Goal: Information Seeking & Learning: Find specific page/section

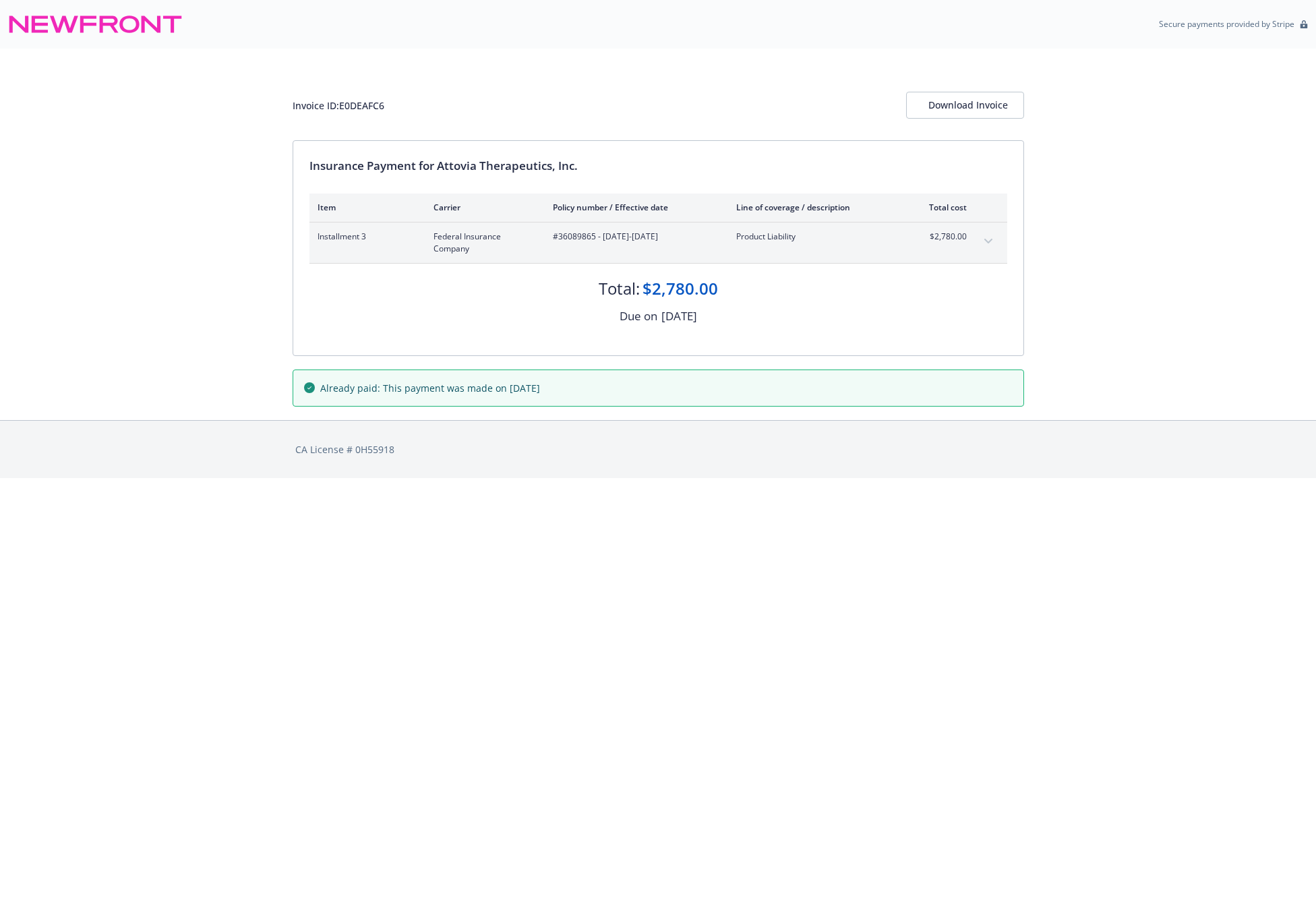
click at [987, 241] on icon "expand content" at bounding box center [988, 241] width 8 height 5
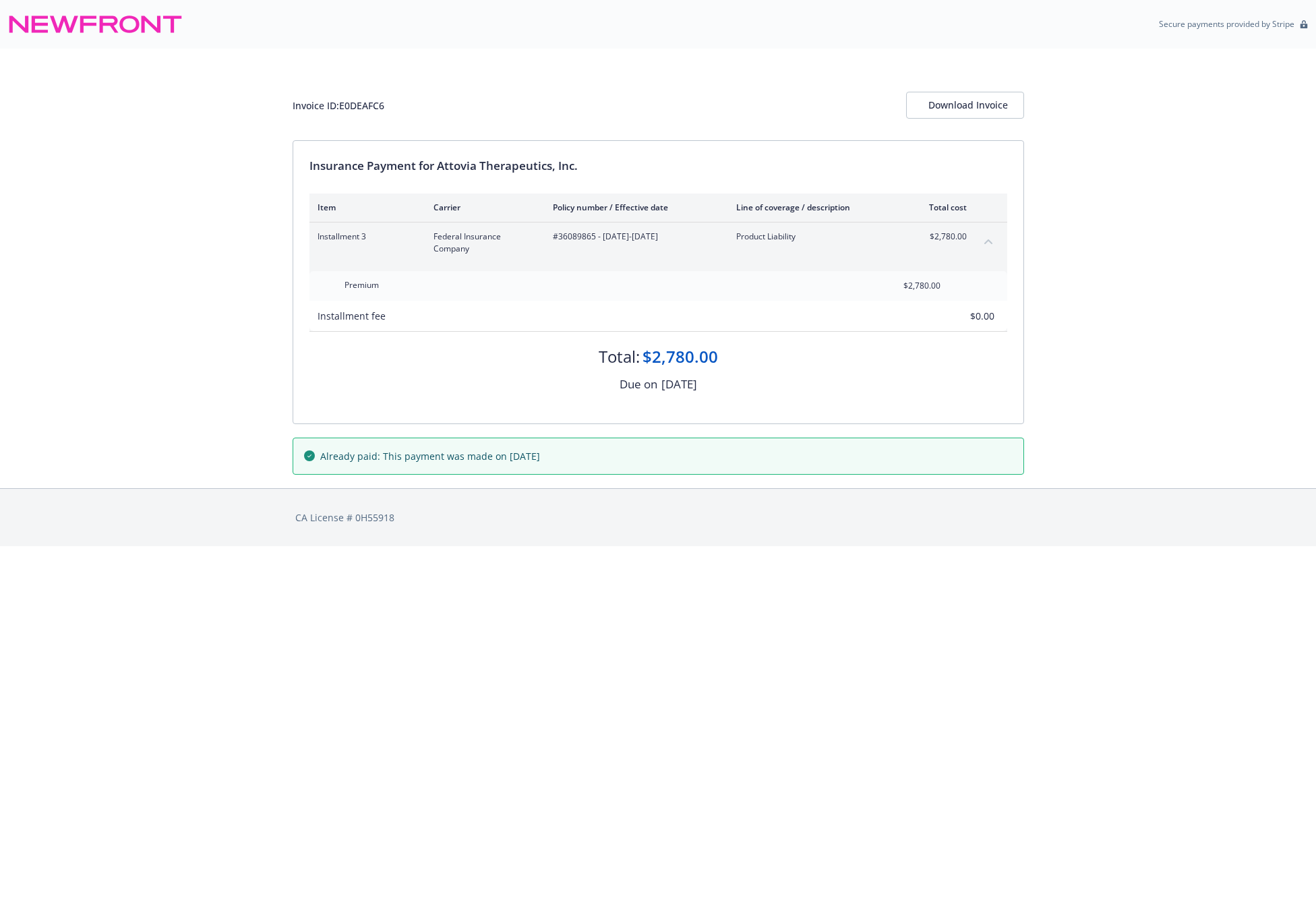
click at [987, 241] on icon "collapse content" at bounding box center [988, 241] width 8 height 5
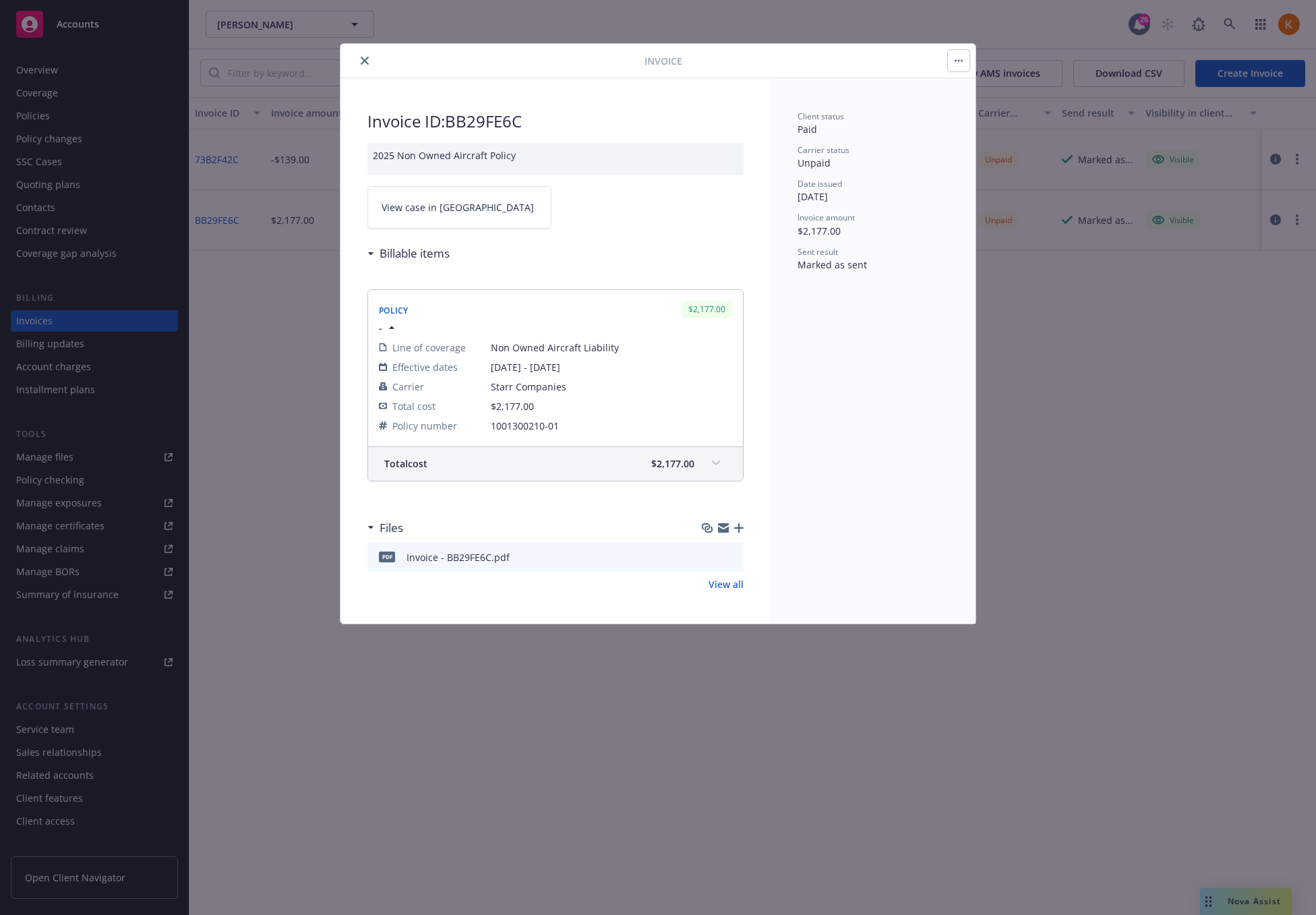
click at [362, 58] on icon "close" at bounding box center [365, 60] width 8 height 8
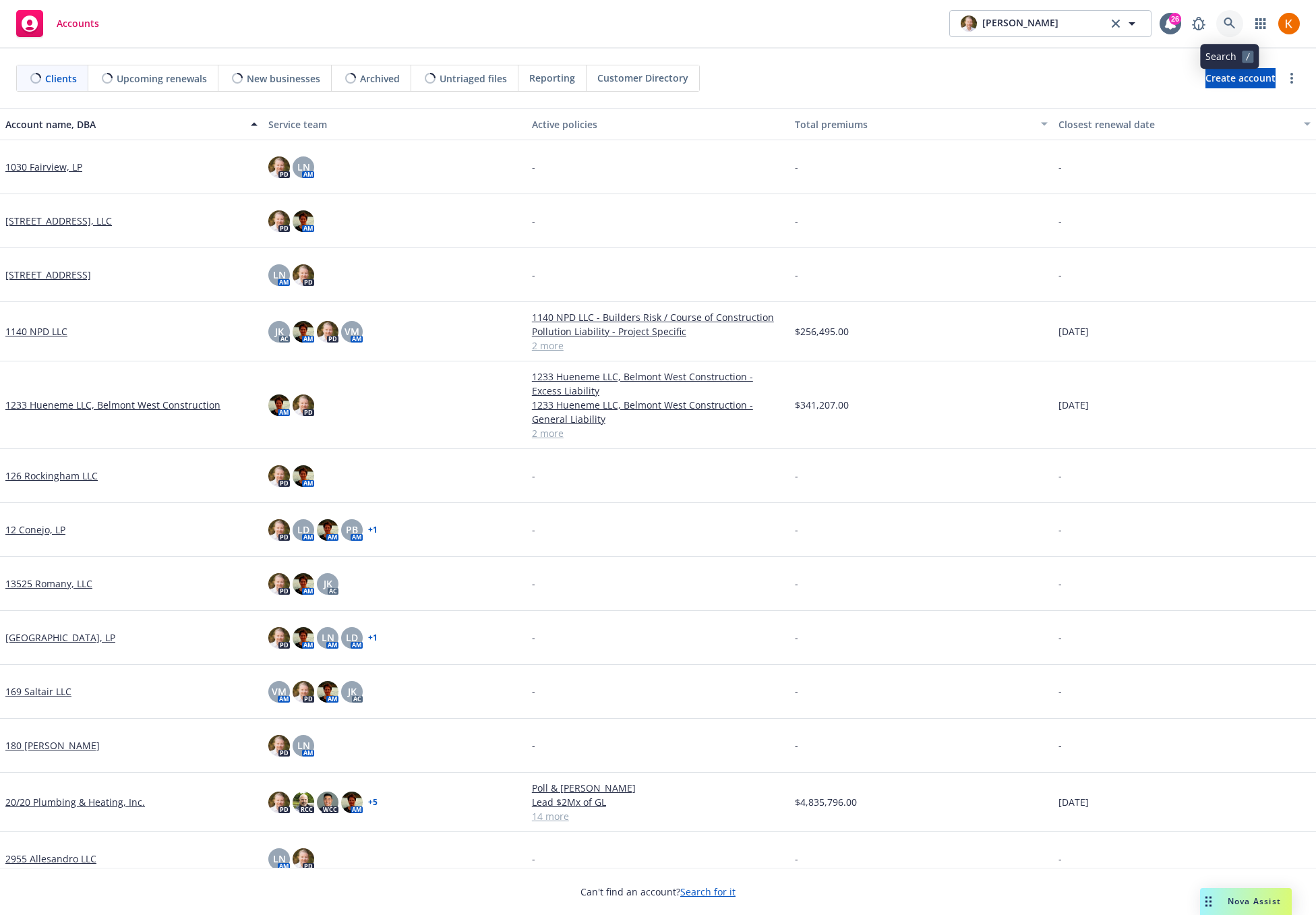
click at [1232, 18] on icon at bounding box center [1230, 24] width 12 height 12
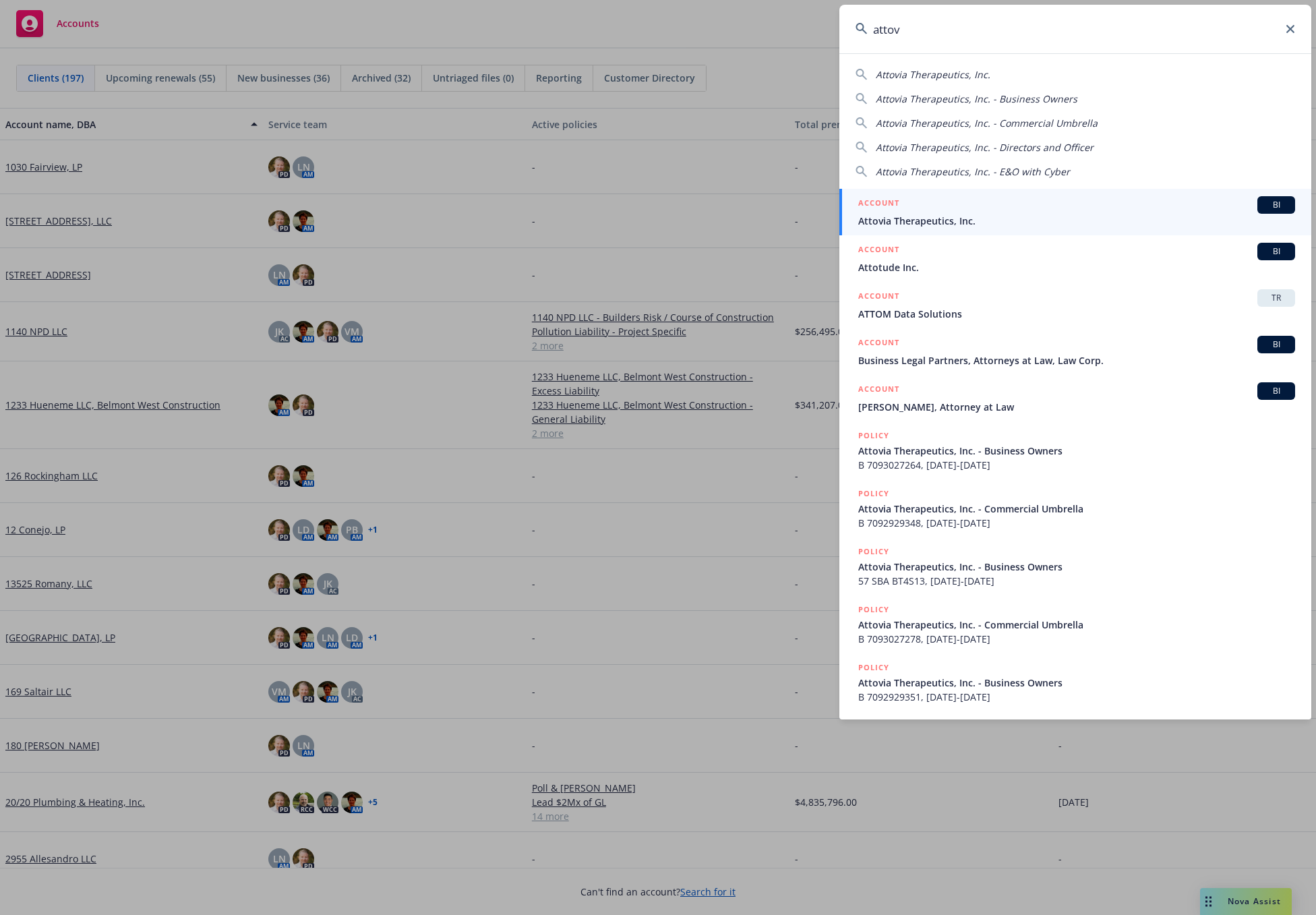
type input "attov"
click at [987, 207] on div "ACCOUNT BI" at bounding box center [1077, 205] width 437 height 18
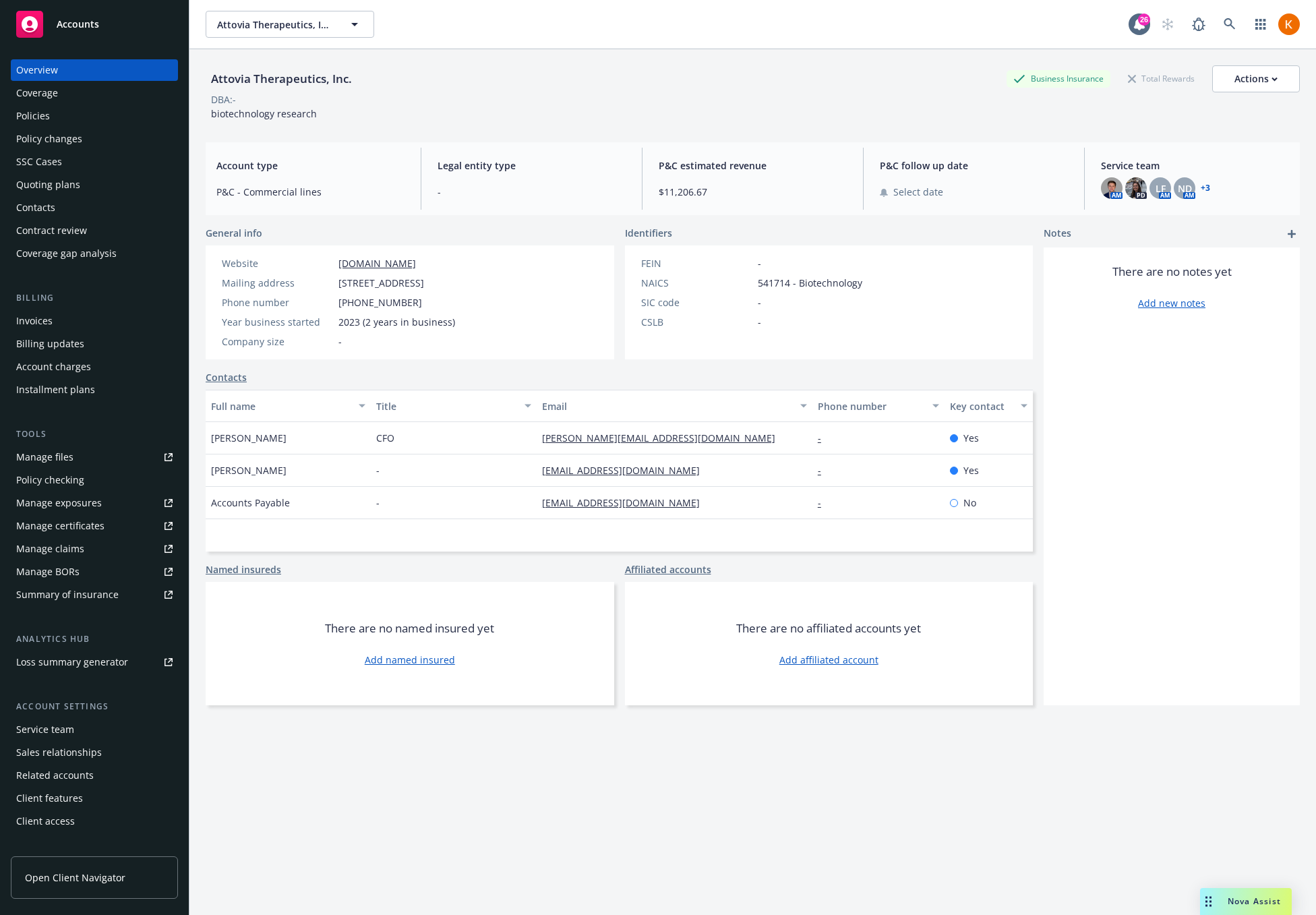
click at [78, 326] on div "Invoices" at bounding box center [95, 321] width 157 height 22
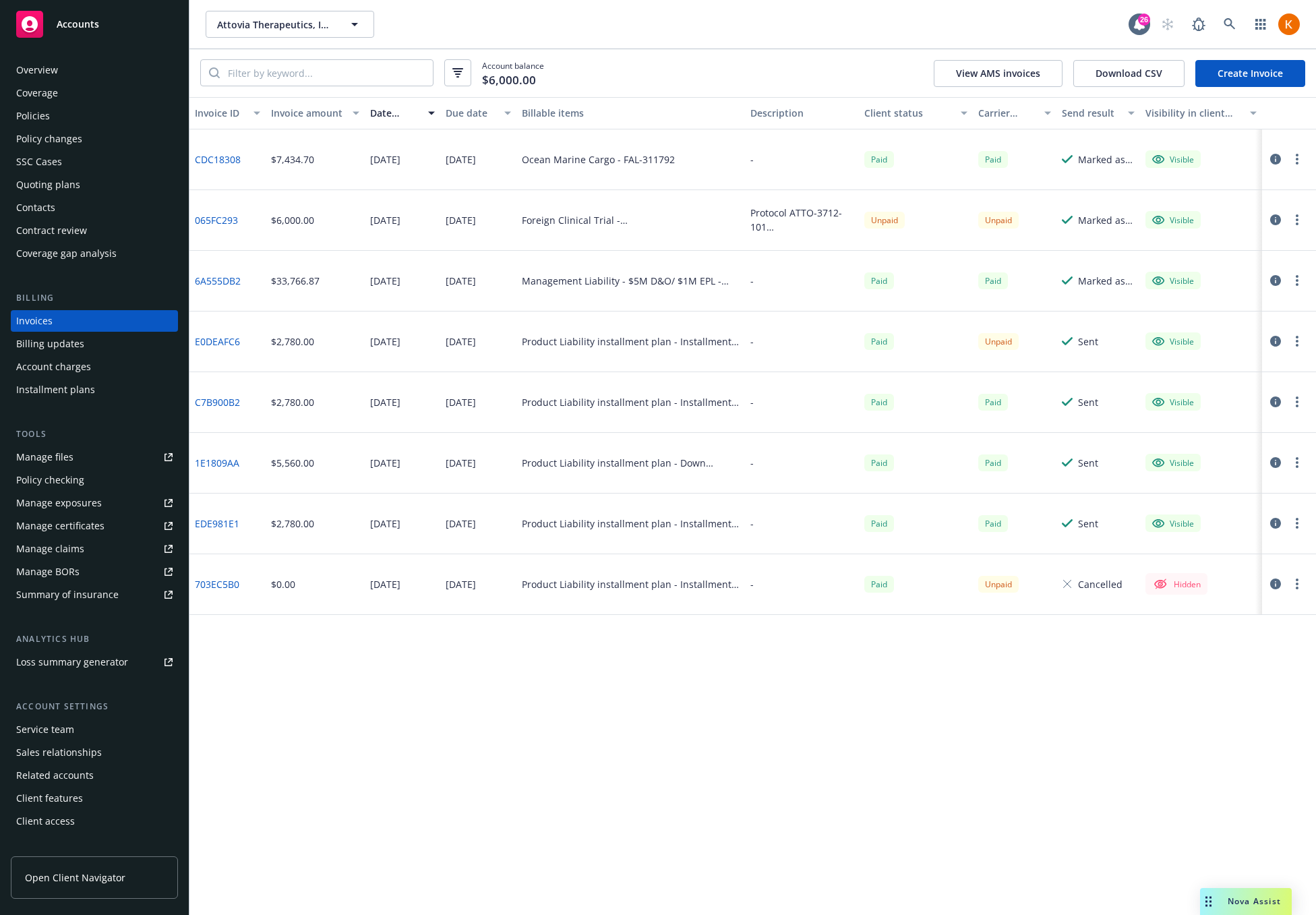
click at [221, 342] on link "E0DEAFC6" at bounding box center [217, 341] width 45 height 14
click at [227, 462] on link "1E1809AA" at bounding box center [217, 462] width 45 height 14
